Goal: Information Seeking & Learning: Find specific fact

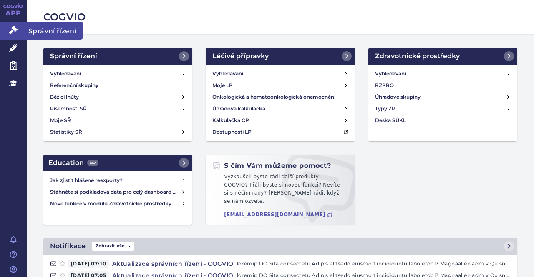
click at [48, 30] on span "Správní řízení" at bounding box center [55, 31] width 56 height 18
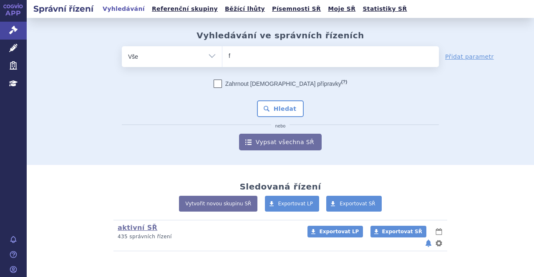
type input "fa"
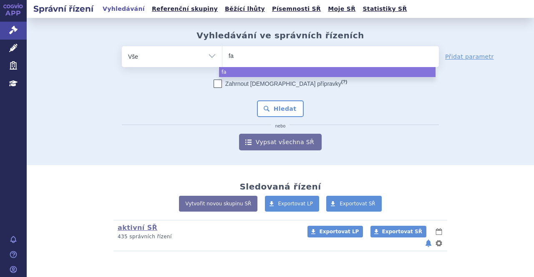
type input "fab"
type input "fabha"
type input "fabhal"
type input "fabhalt"
type input "fabhalta"
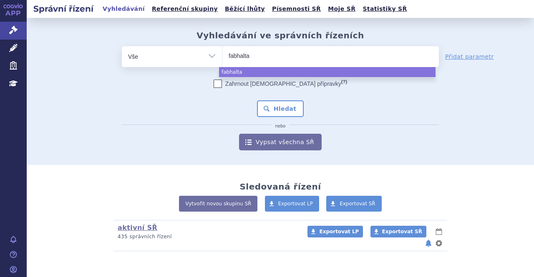
select select "fabhalta"
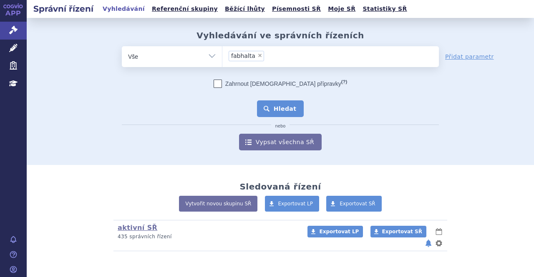
click at [294, 110] on button "Hledat" at bounding box center [280, 108] width 47 height 17
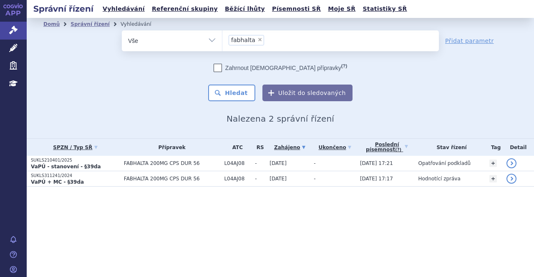
click at [257, 40] on span "×" at bounding box center [259, 39] width 5 height 5
click at [222, 40] on select "fabhalta" at bounding box center [222, 40] width 0 height 21
select select
click at [16, 7] on icon at bounding box center [16, 7] width 3 height 4
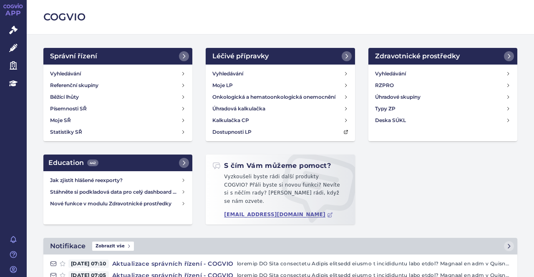
scroll to position [36, 0]
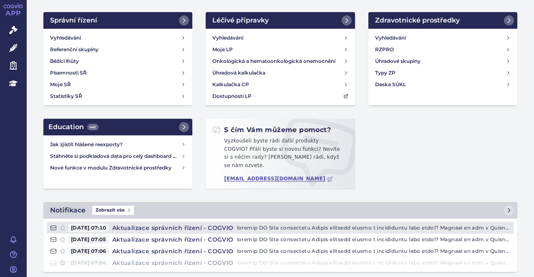
click at [276, 224] on p at bounding box center [373, 228] width 273 height 8
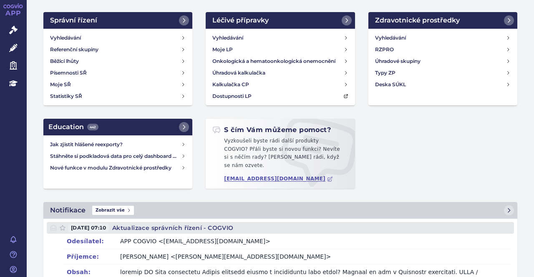
click at [276, 224] on p at bounding box center [373, 228] width 273 height 8
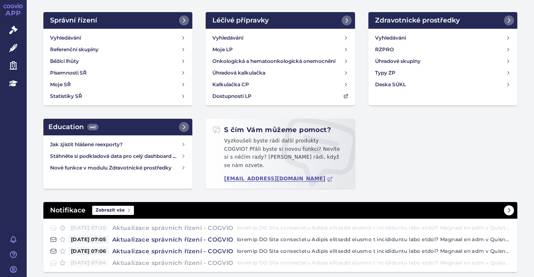
click at [295, 203] on link "Notifikace Zobrazit vše" at bounding box center [280, 210] width 474 height 17
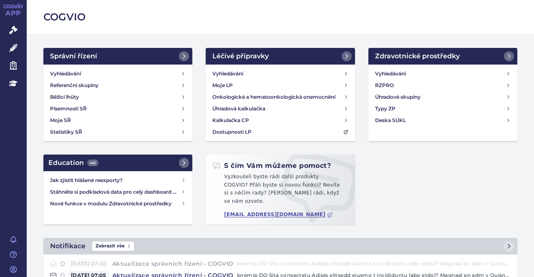
scroll to position [36, 0]
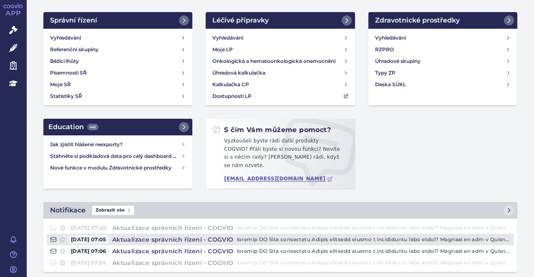
click at [320, 236] on p at bounding box center [373, 240] width 273 height 8
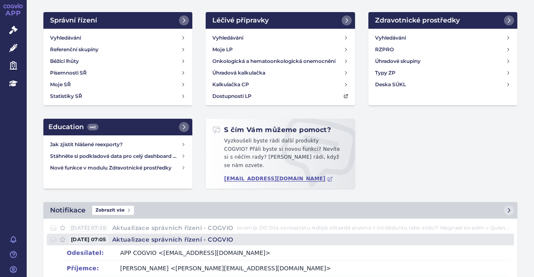
scroll to position [123, 0]
